Goal: Task Accomplishment & Management: Use online tool/utility

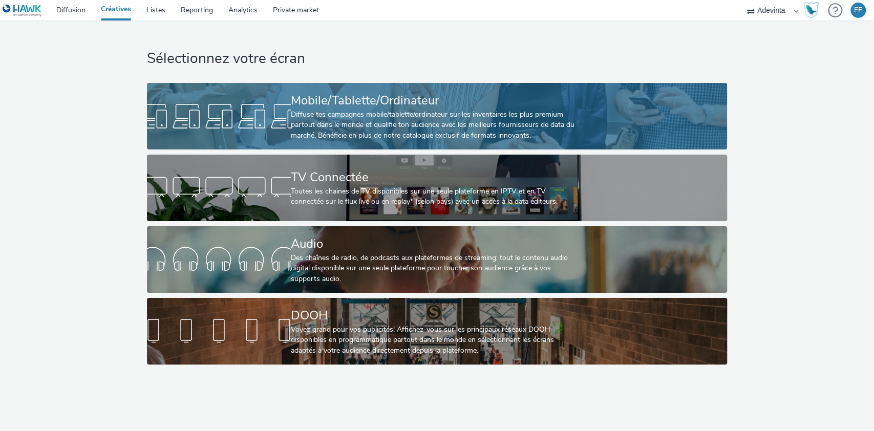
click at [341, 128] on div "Diffuse tes campagnes mobile/tablette/ordinateur sur les inventaires les plus p…" at bounding box center [435, 125] width 288 height 31
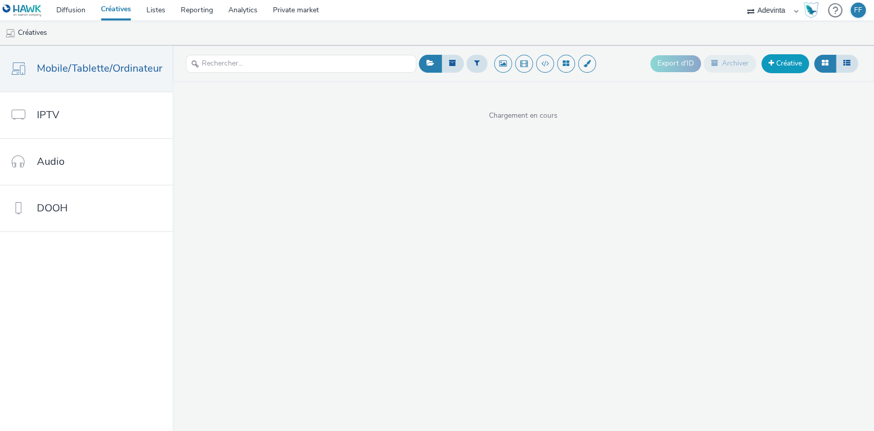
click at [776, 67] on link "Créative" at bounding box center [786, 63] width 48 height 18
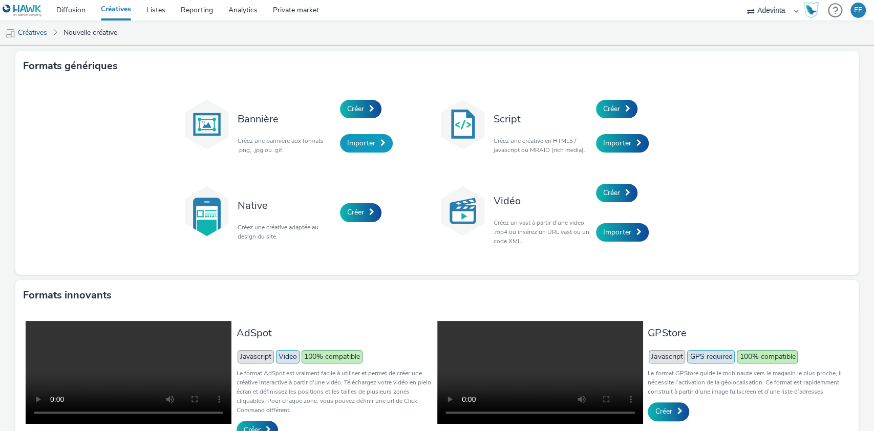
click at [367, 142] on span "Importer" at bounding box center [361, 143] width 28 height 10
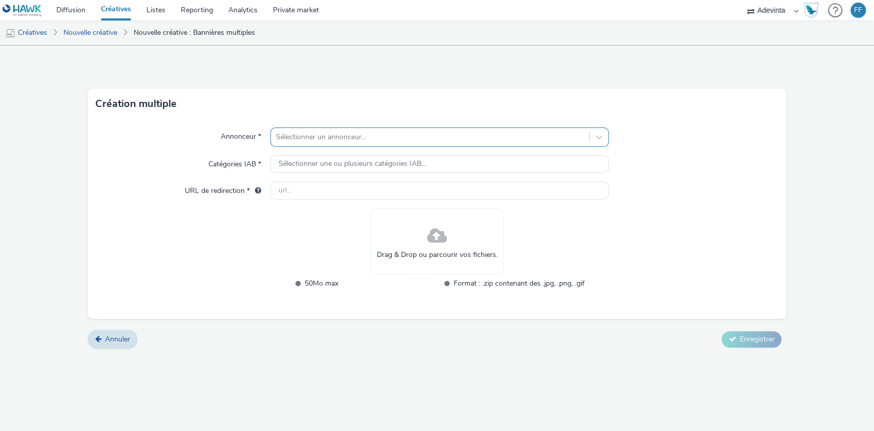
click at [369, 143] on div "Sélectionner un annonceur..." at bounding box center [430, 137] width 319 height 16
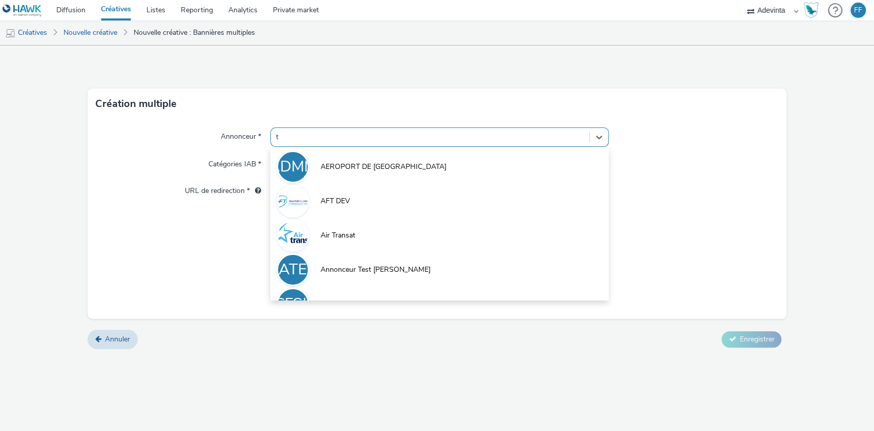
type input "th"
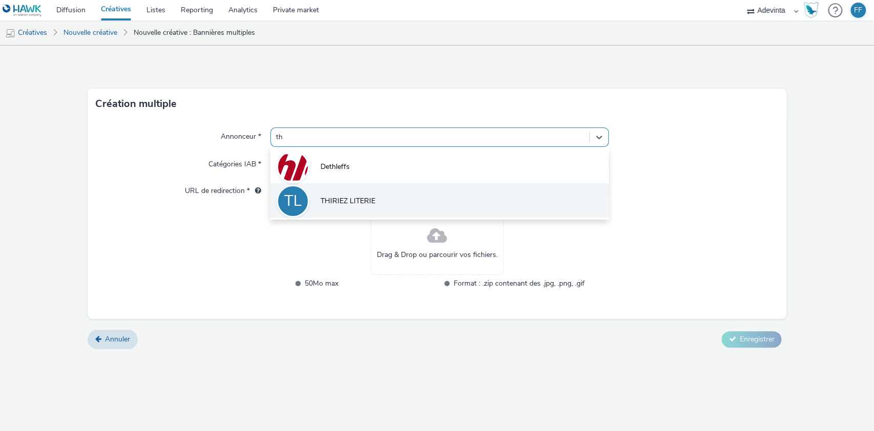
click at [359, 208] on li "[PERSON_NAME] LITERIE" at bounding box center [439, 200] width 339 height 34
type input "[URL][DOMAIN_NAME]"
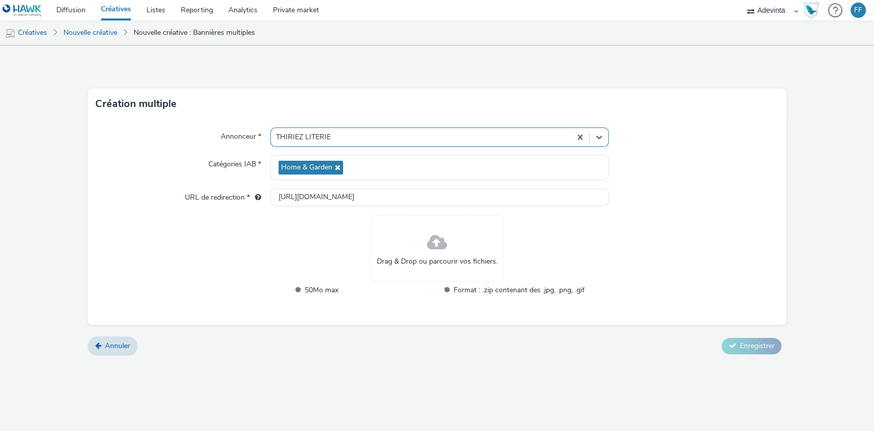
click at [419, 260] on span "Drag & Drop ou parcourir vos fichiers." at bounding box center [437, 262] width 121 height 10
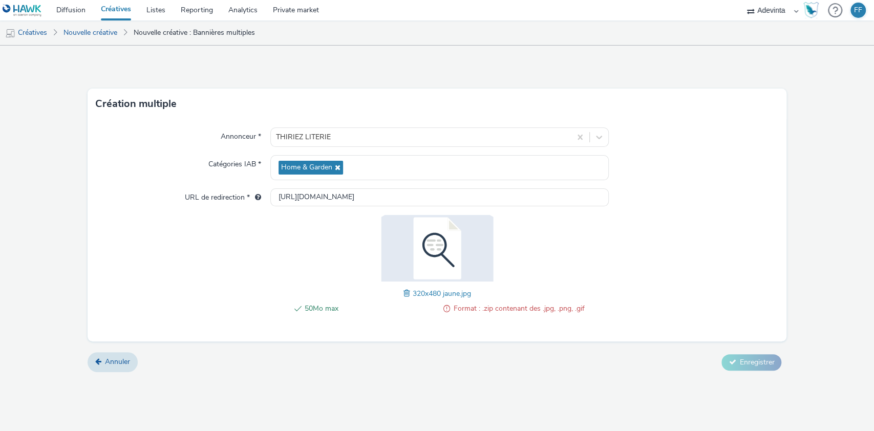
click at [406, 292] on span at bounding box center [408, 293] width 9 height 11
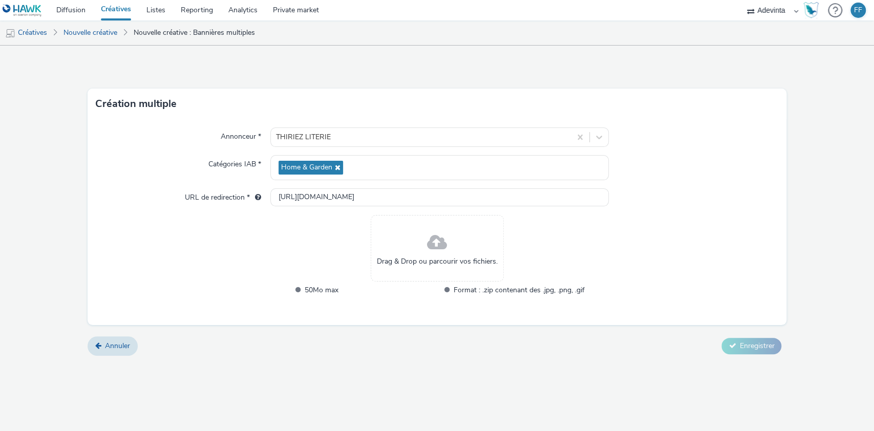
click at [414, 250] on div "Drag & Drop ou parcourir vos fichiers." at bounding box center [437, 248] width 133 height 67
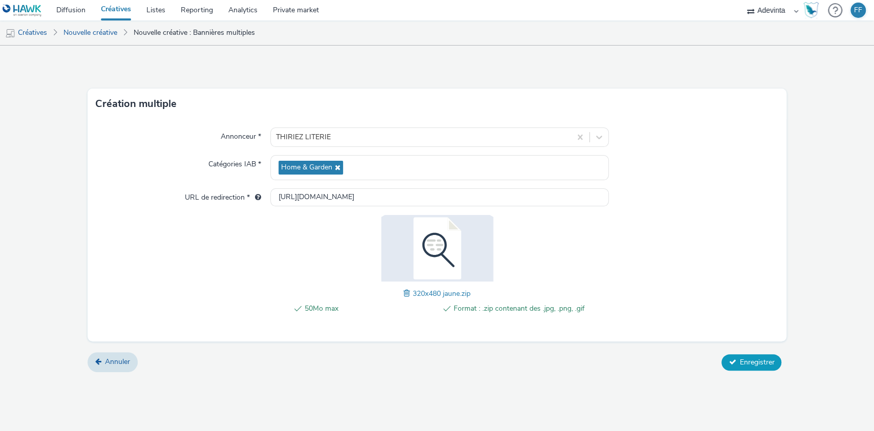
click at [752, 366] on button "Enregistrer" at bounding box center [752, 362] width 60 height 16
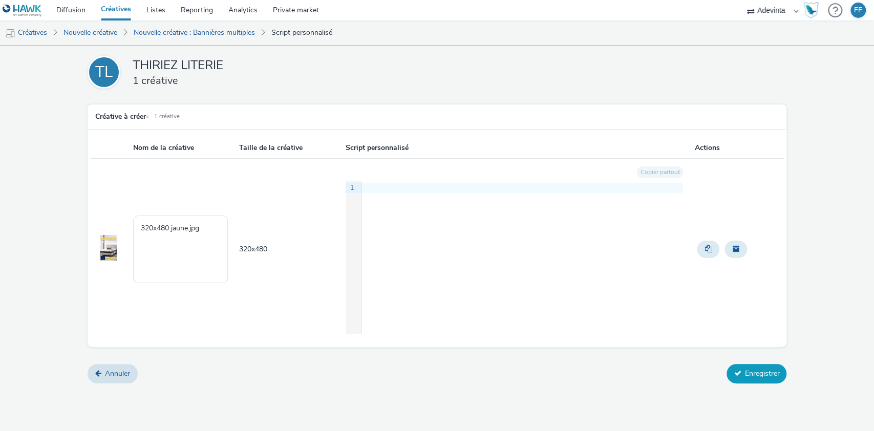
click at [750, 369] on button "Enregistrer" at bounding box center [757, 373] width 60 height 19
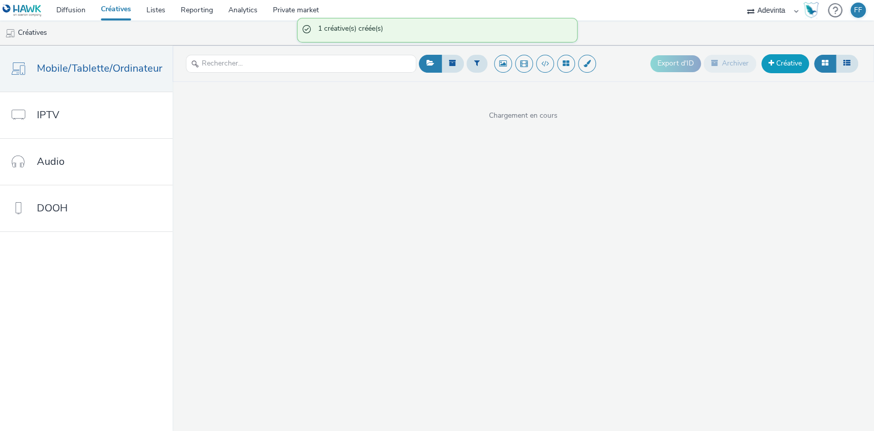
click at [777, 62] on link "Créative" at bounding box center [786, 63] width 48 height 18
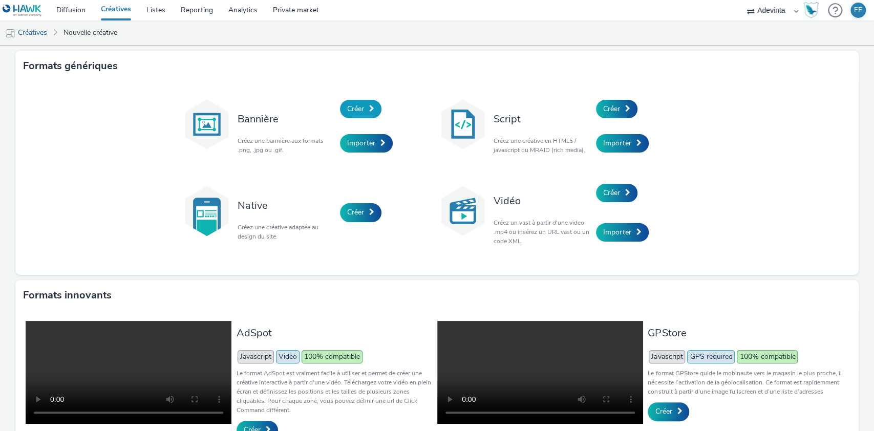
click at [362, 102] on link "Créer" at bounding box center [360, 109] width 41 height 18
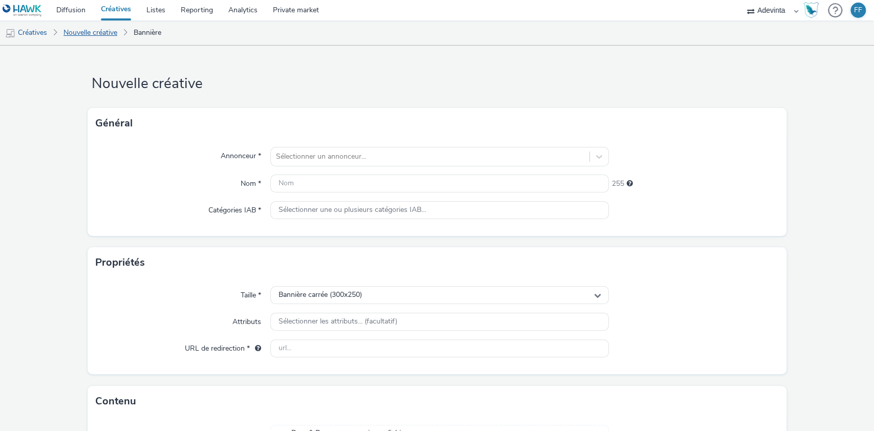
click at [92, 33] on link "Nouvelle créative" at bounding box center [90, 32] width 64 height 25
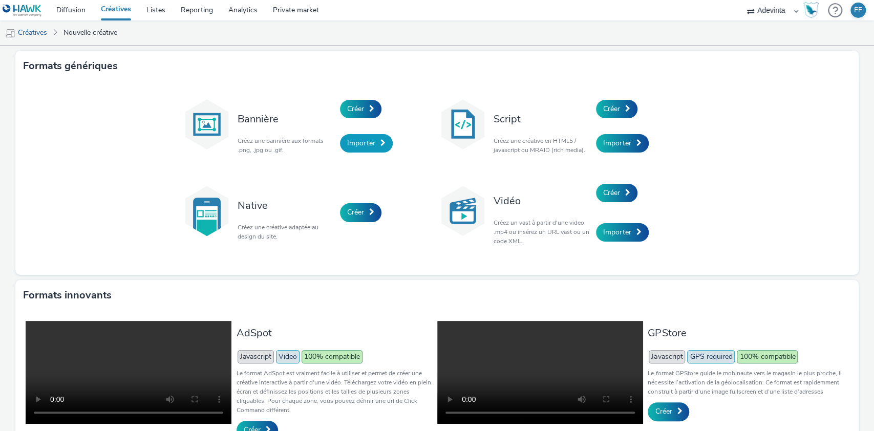
click at [348, 141] on span "Importer" at bounding box center [361, 143] width 28 height 10
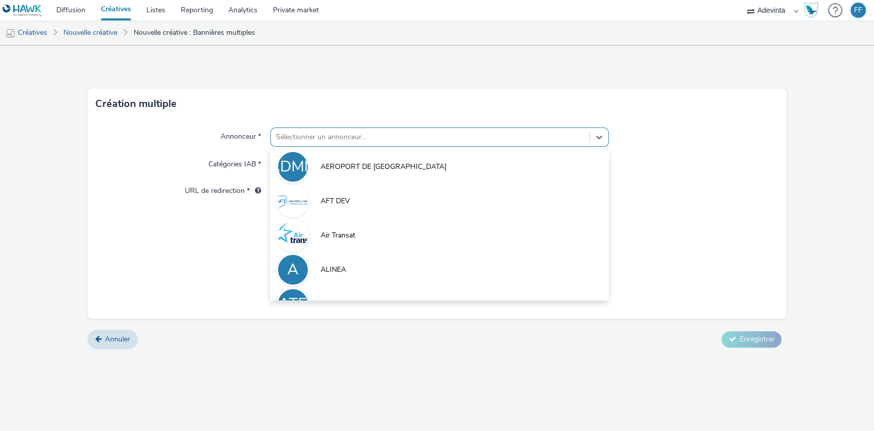
click at [348, 130] on div "Sélectionner un annonceur..." at bounding box center [430, 137] width 319 height 16
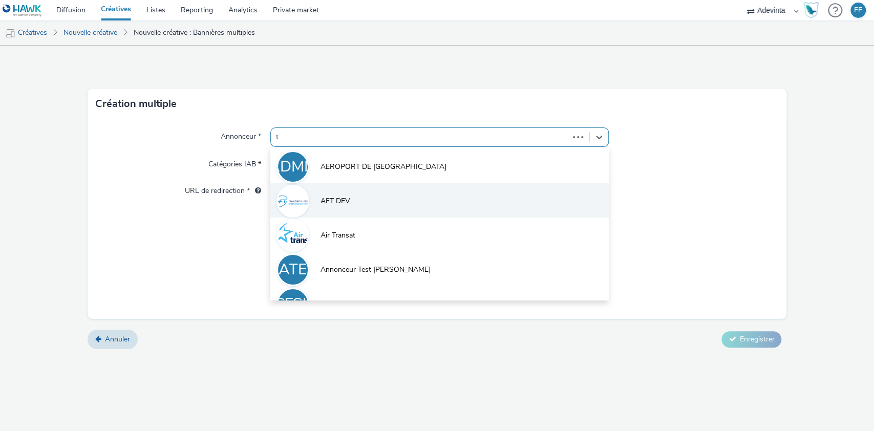
type input "th"
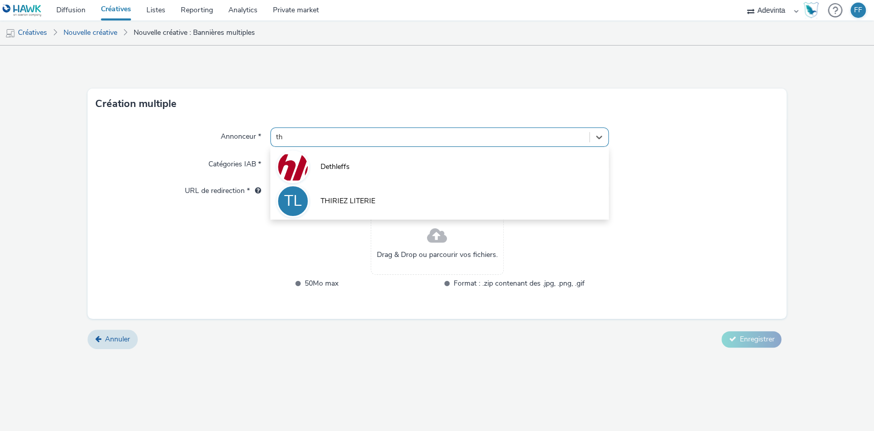
click at [351, 206] on span "THIRIEZ LITERIE" at bounding box center [348, 201] width 55 height 10
type input "[URL][DOMAIN_NAME]"
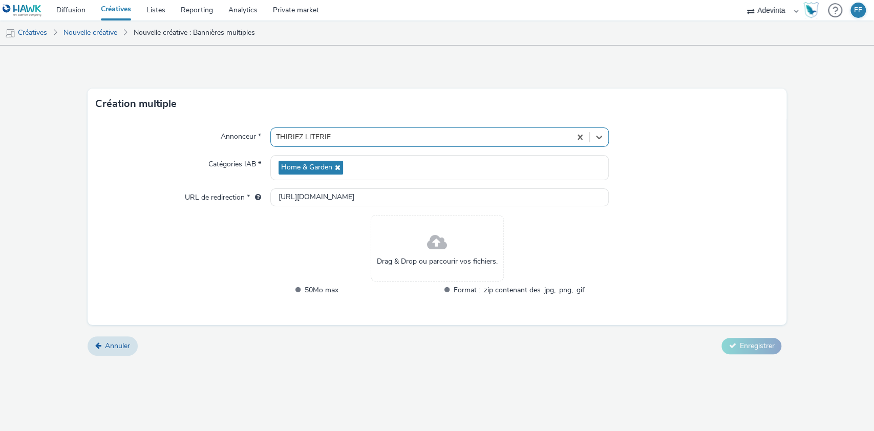
click at [424, 239] on div "Drag & Drop ou parcourir vos fichiers." at bounding box center [437, 248] width 133 height 67
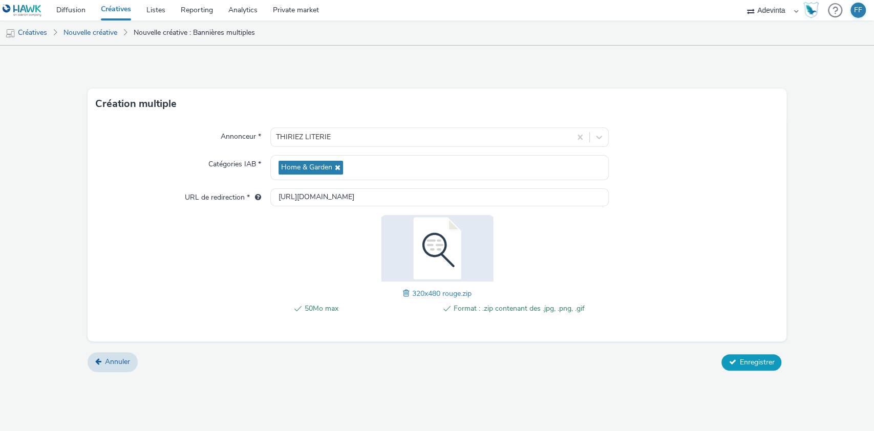
click at [758, 359] on span "Enregistrer" at bounding box center [756, 362] width 35 height 10
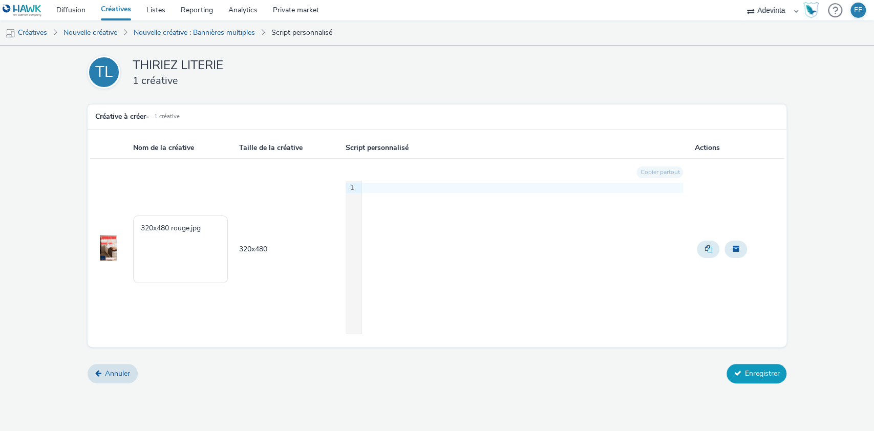
click at [758, 371] on button "Enregistrer" at bounding box center [757, 373] width 60 height 19
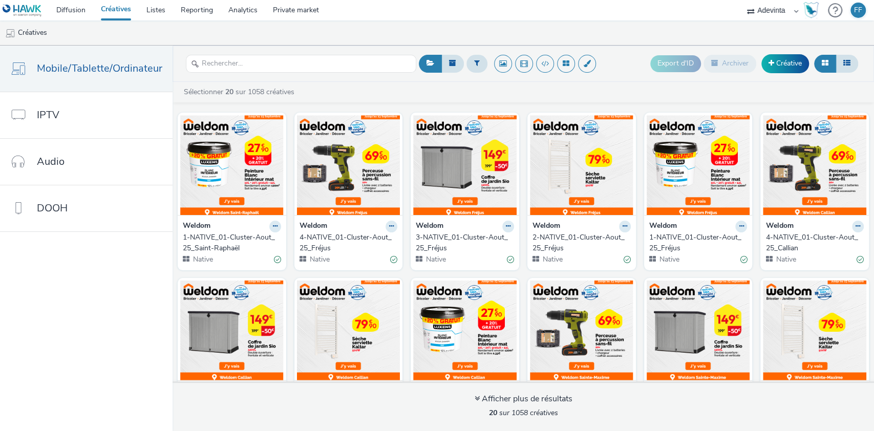
click at [112, 10] on link "Créatives" at bounding box center [116, 10] width 46 height 20
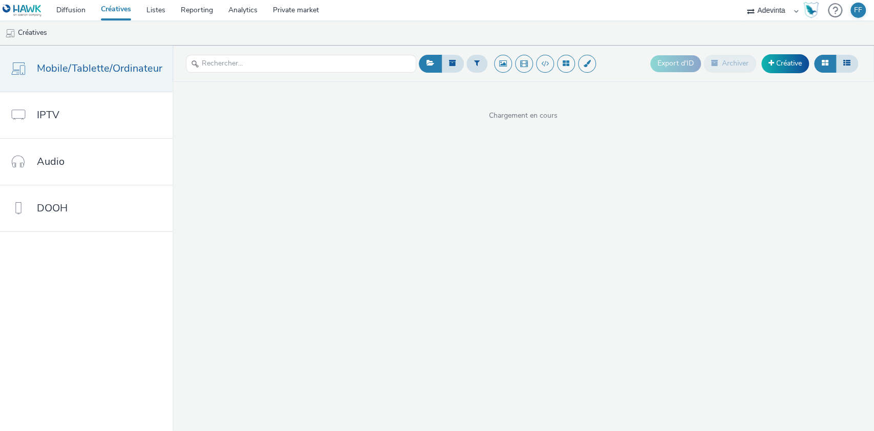
click at [94, 73] on span "Mobile/Tablette/Ordinateur" at bounding box center [99, 68] width 125 height 15
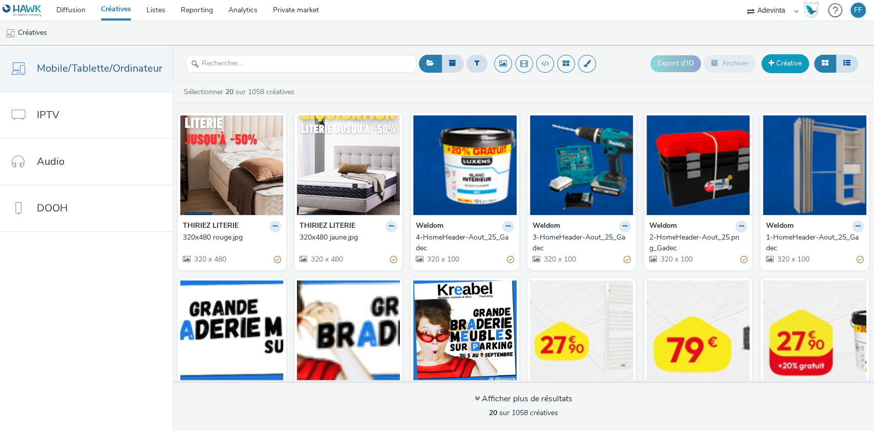
click at [790, 61] on link "Créative" at bounding box center [786, 63] width 48 height 18
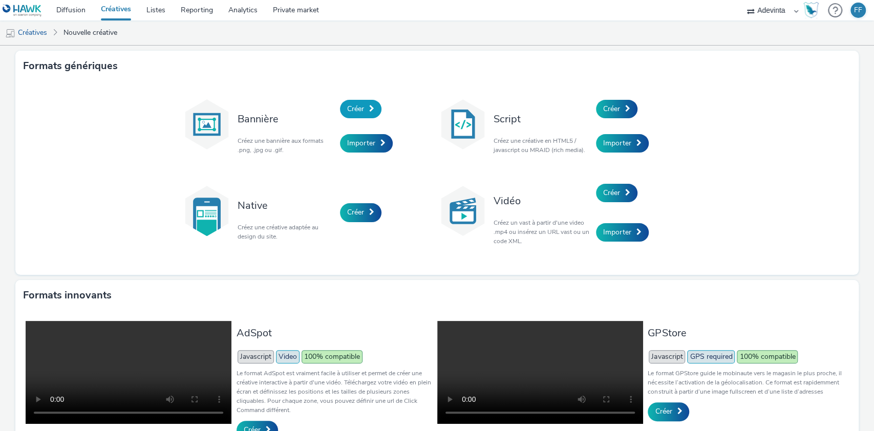
click at [347, 107] on span "Créer" at bounding box center [355, 109] width 17 height 10
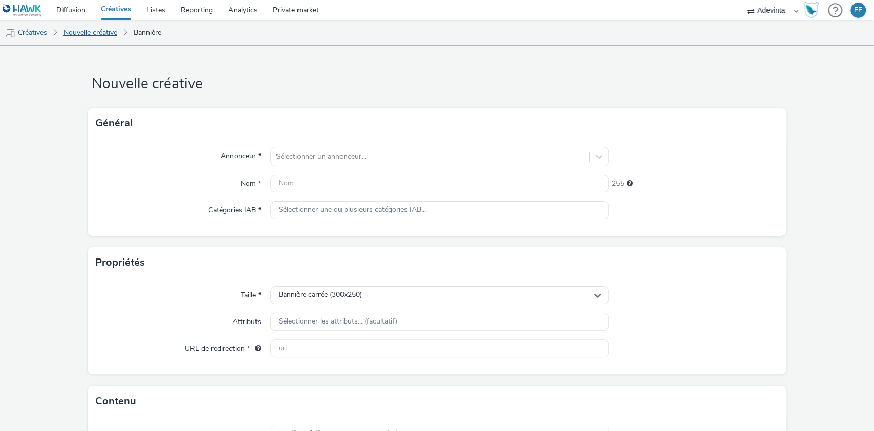
click at [82, 31] on link "Nouvelle créative" at bounding box center [90, 32] width 64 height 25
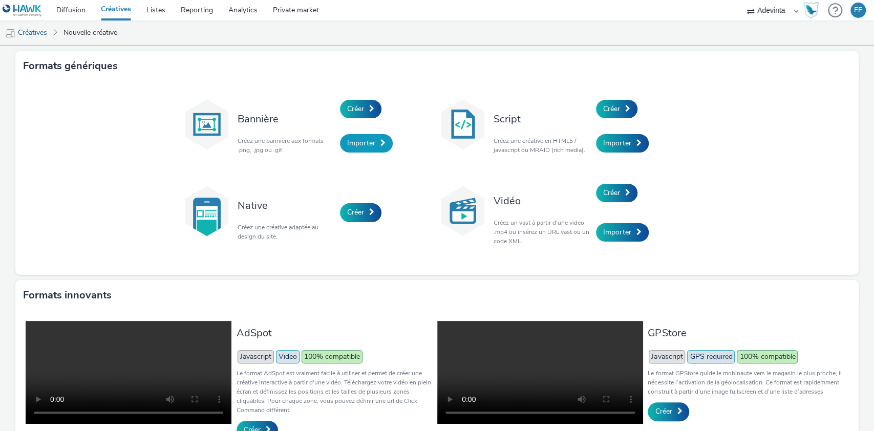
click at [348, 142] on span "Importer" at bounding box center [361, 143] width 28 height 10
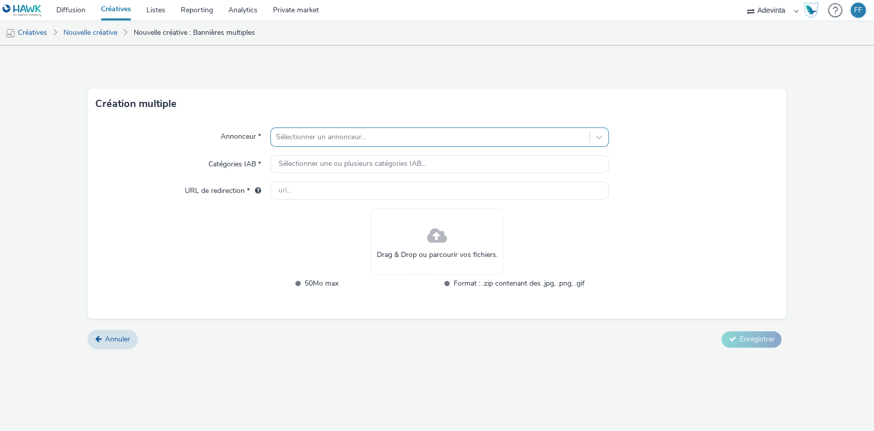
click at [328, 134] on div at bounding box center [430, 137] width 309 height 12
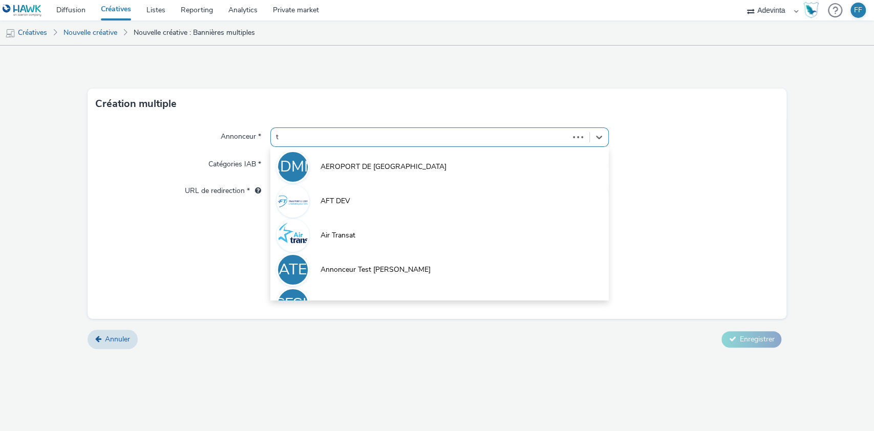
type input "th"
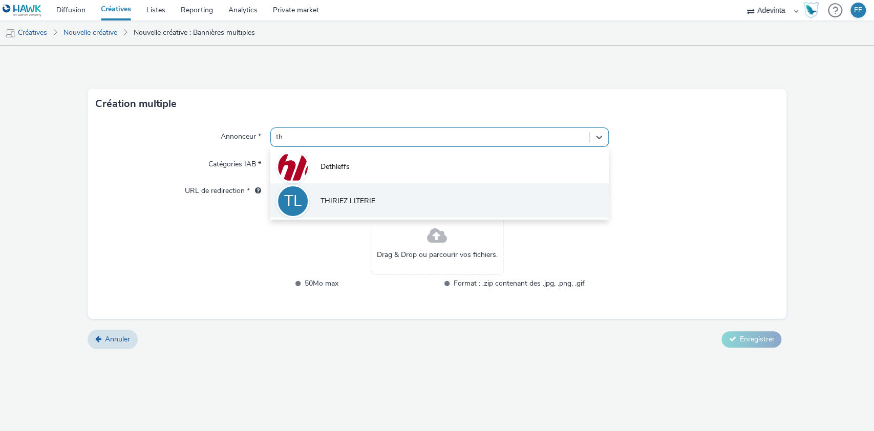
click at [369, 198] on span "THIRIEZ LITERIE" at bounding box center [348, 201] width 55 height 10
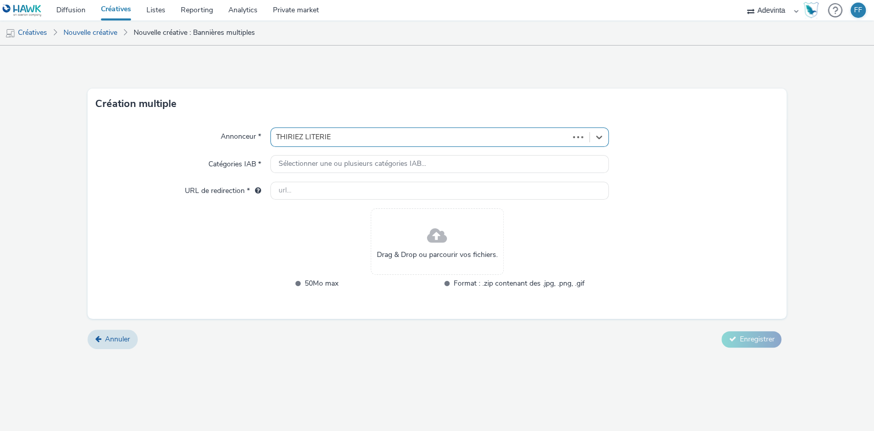
type input "[URL][DOMAIN_NAME]"
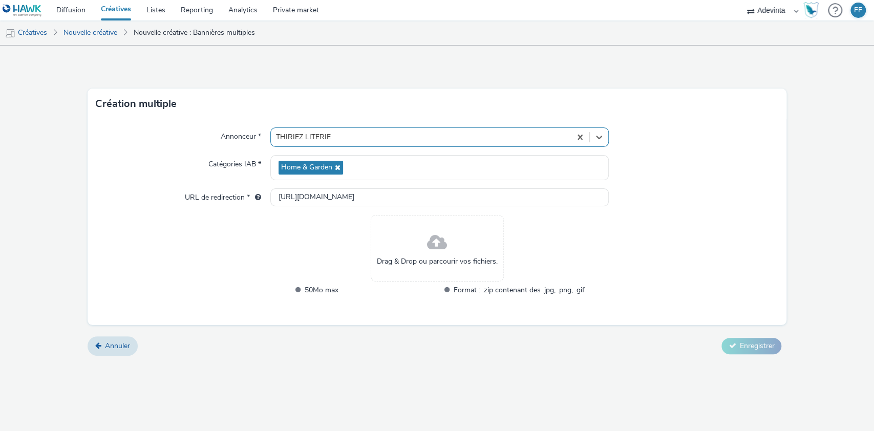
click at [451, 242] on div "Drag & Drop ou parcourir vos fichiers." at bounding box center [437, 248] width 133 height 67
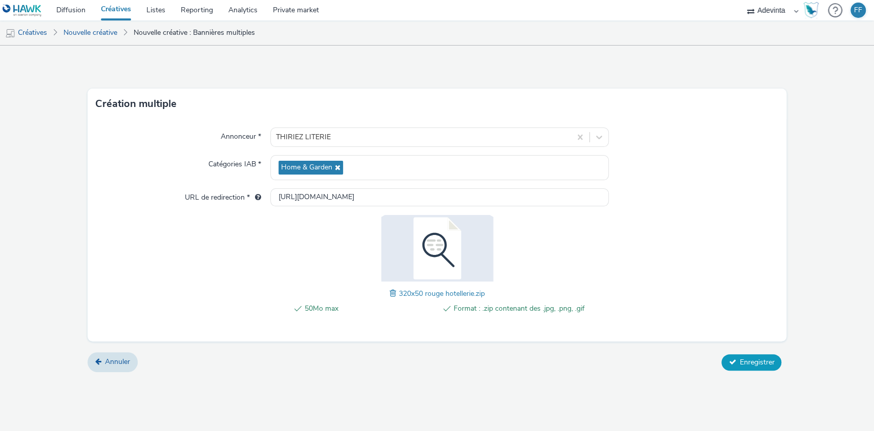
click at [750, 359] on span "Enregistrer" at bounding box center [756, 362] width 35 height 10
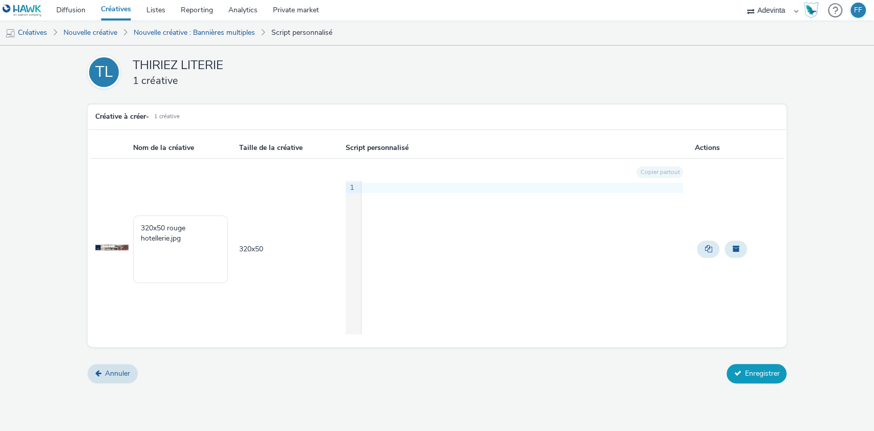
click at [749, 369] on button "Enregistrer" at bounding box center [757, 373] width 60 height 19
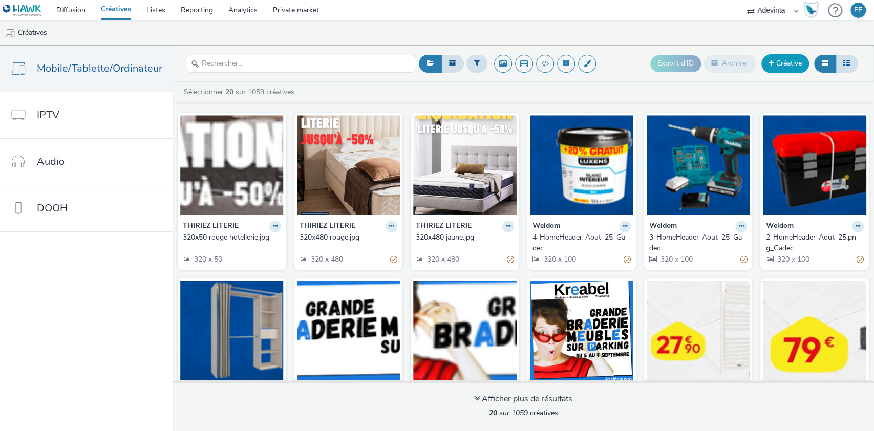
click at [783, 64] on link "Créative" at bounding box center [786, 63] width 48 height 18
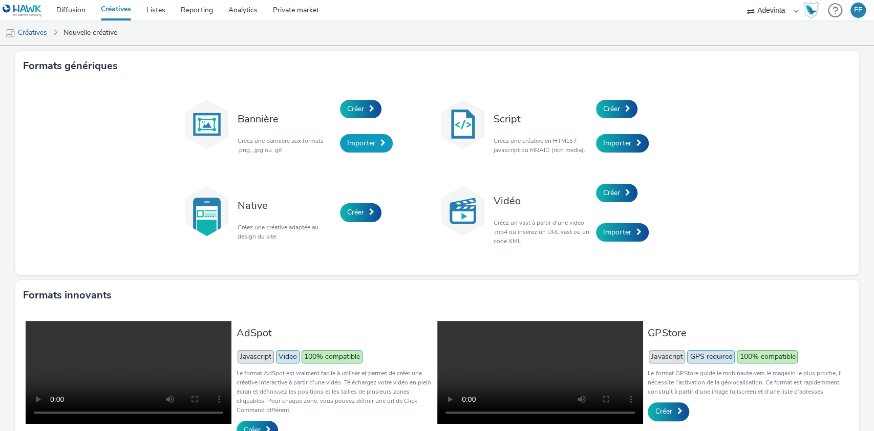
click at [372, 145] on link "Importer" at bounding box center [366, 143] width 53 height 18
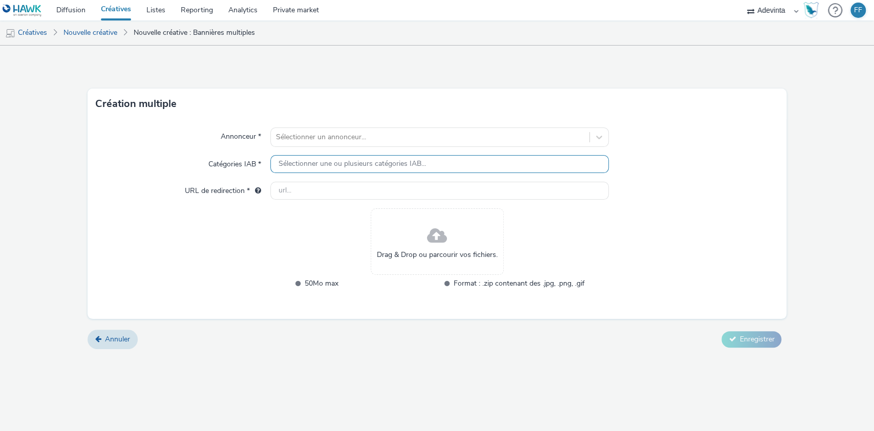
click at [347, 162] on span "Sélectionner une ou plusieurs catégories IAB..." at bounding box center [352, 164] width 147 height 9
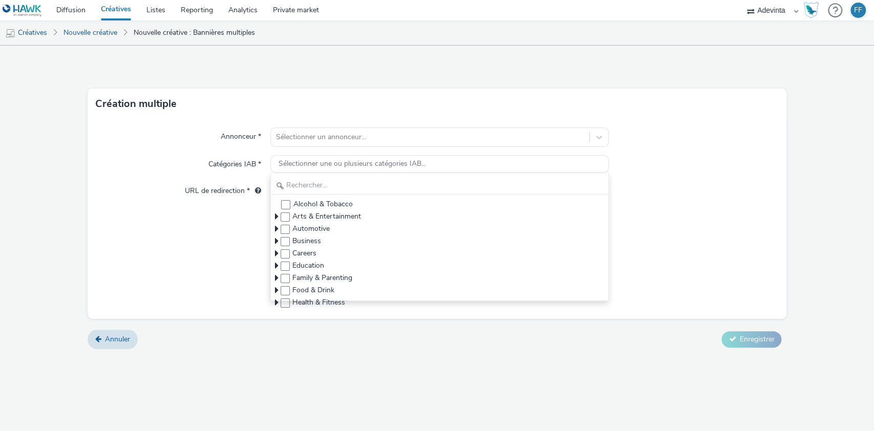
click at [230, 244] on div "Annonceur * Sélectionner un annonceur... Catégories IAB * Sélectionner une ou p…" at bounding box center [438, 219] width 700 height 200
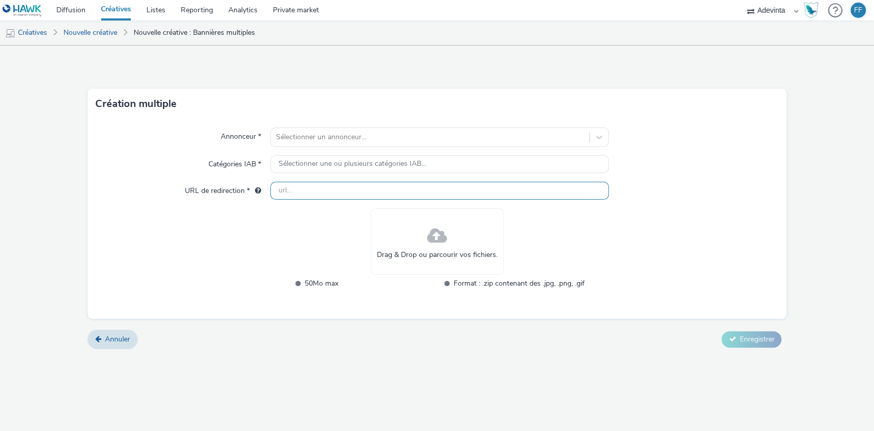
click at [290, 189] on input "text" at bounding box center [439, 191] width 339 height 18
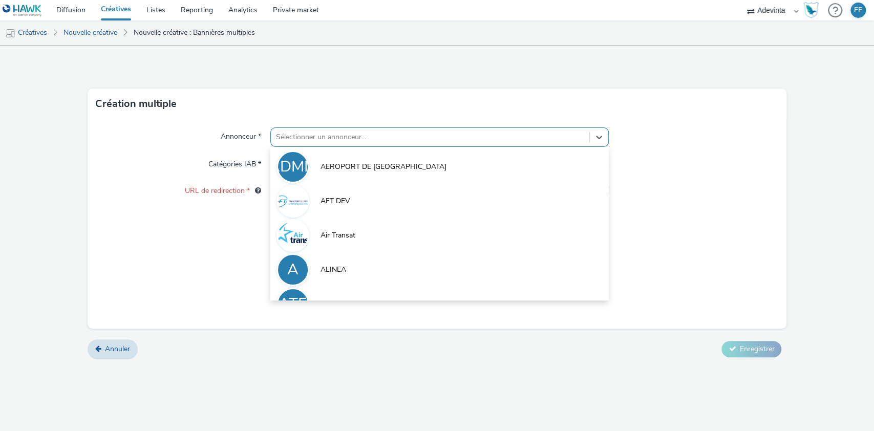
click at [345, 133] on div at bounding box center [430, 137] width 309 height 12
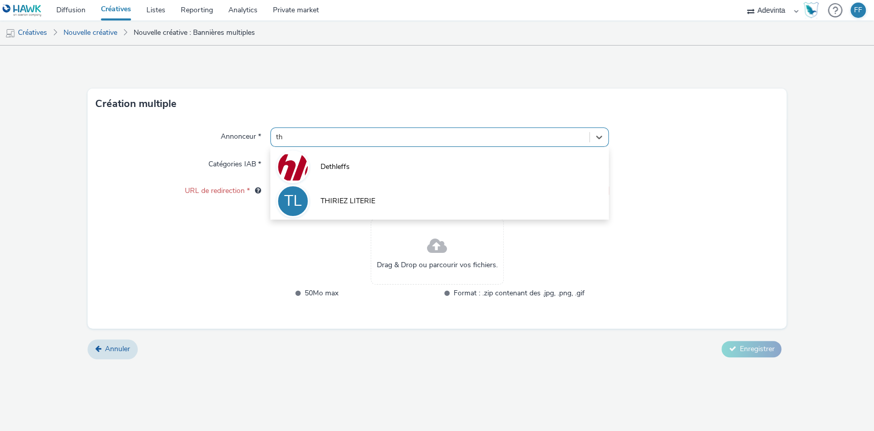
type input "thi"
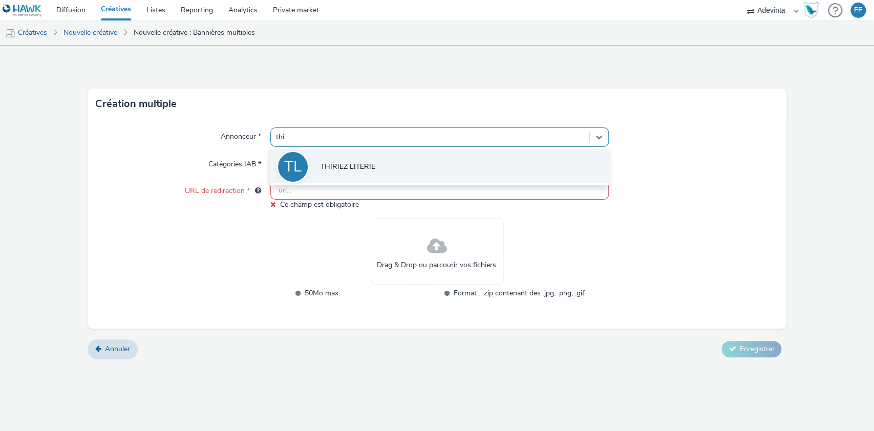
click at [361, 170] on span "THIRIEZ LITERIE" at bounding box center [348, 167] width 55 height 10
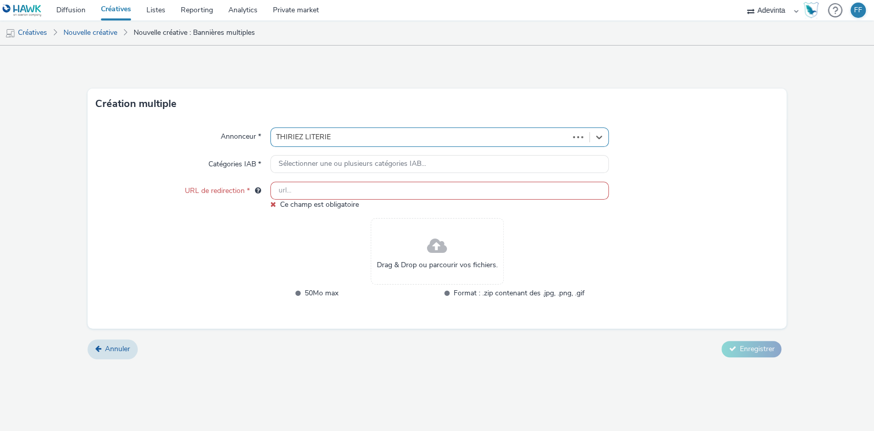
type input "[URL][DOMAIN_NAME]"
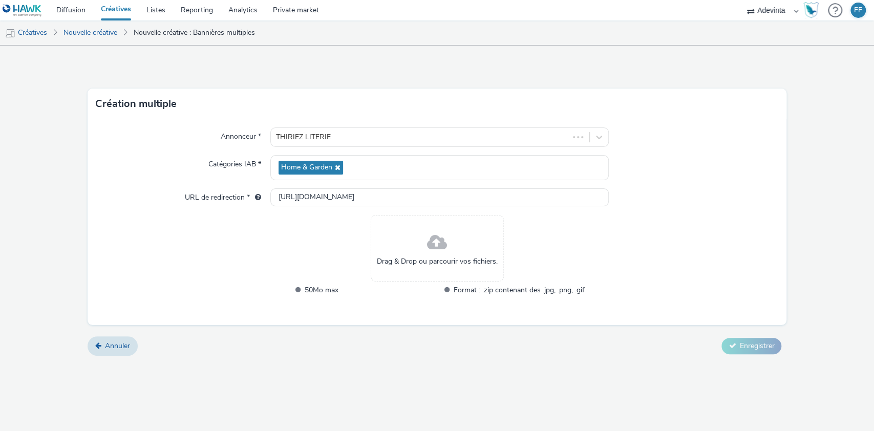
click at [419, 233] on div "Drag & Drop ou parcourir vos fichiers." at bounding box center [437, 248] width 133 height 67
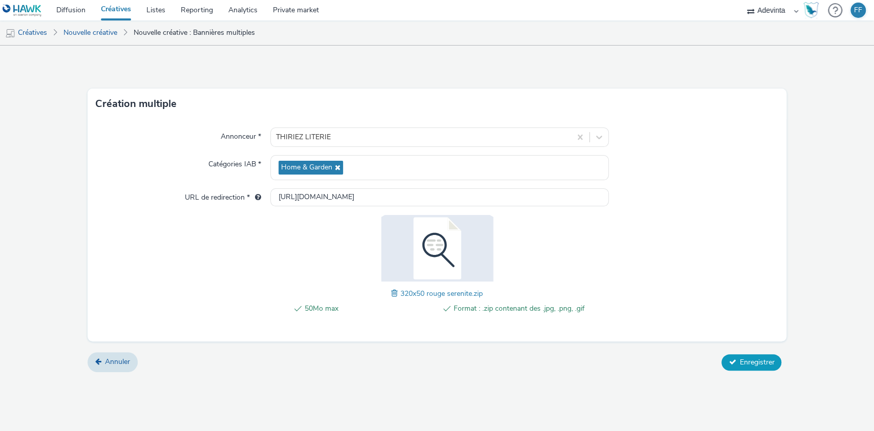
click at [742, 358] on span "Enregistrer" at bounding box center [756, 362] width 35 height 10
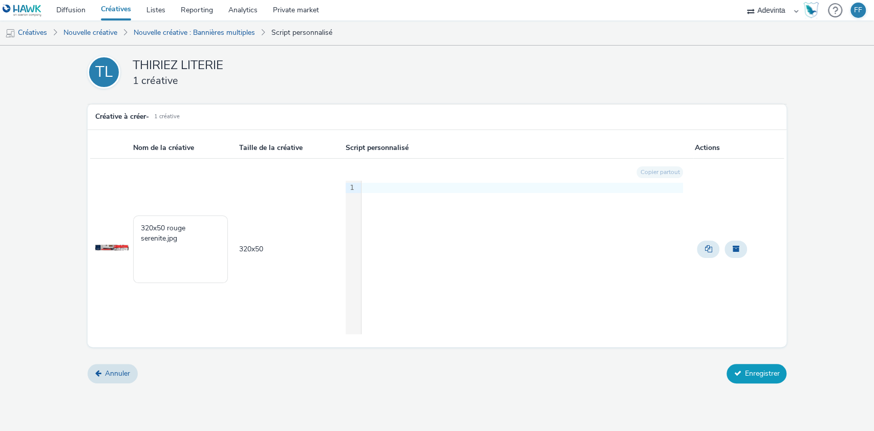
click at [755, 383] on button "Enregistrer" at bounding box center [757, 373] width 60 height 19
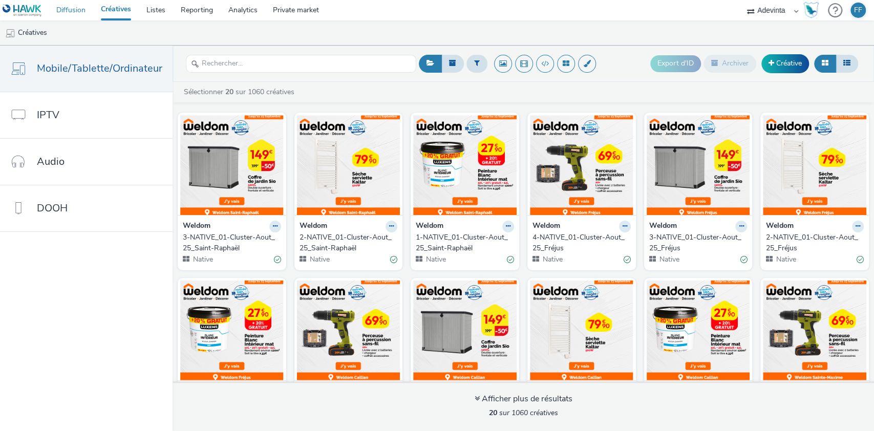
click at [69, 6] on link "Diffusion" at bounding box center [71, 10] width 45 height 20
